Goal: Task Accomplishment & Management: Manage account settings

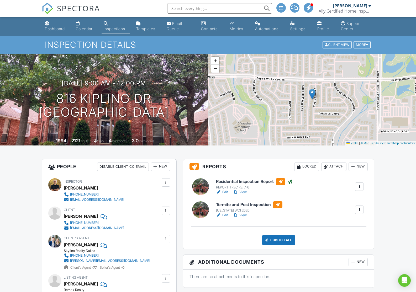
click at [224, 214] on link "Edit" at bounding box center [222, 215] width 12 height 5
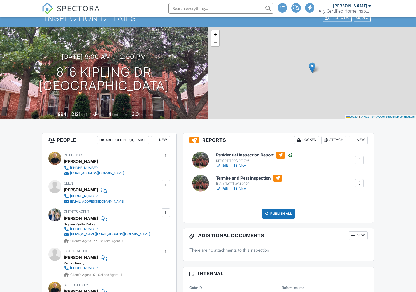
click at [295, 216] on div "Publish All Checking report completion" at bounding box center [278, 214] width 178 height 10
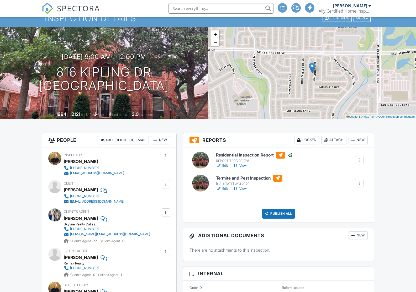
scroll to position [26, 0]
click at [292, 216] on div "Publish All" at bounding box center [278, 214] width 33 height 10
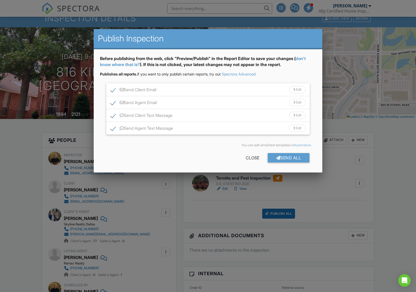
click at [115, 116] on label "Send Client Text Message" at bounding box center [141, 116] width 62 height 7
checkbox input "false"
click at [113, 128] on label "Send Agent Text Message" at bounding box center [141, 129] width 62 height 7
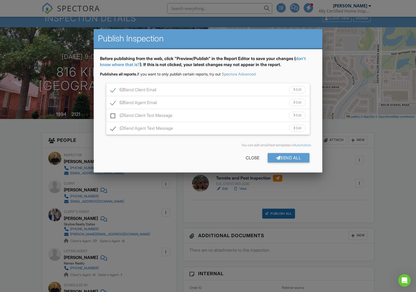
checkbox input "false"
click at [293, 158] on div "Send All" at bounding box center [288, 157] width 42 height 9
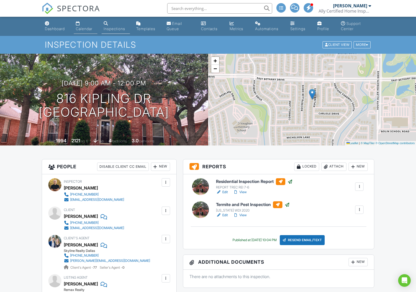
click at [83, 30] on div "Calendar" at bounding box center [84, 28] width 17 height 4
